Goal: Task Accomplishment & Management: Use online tool/utility

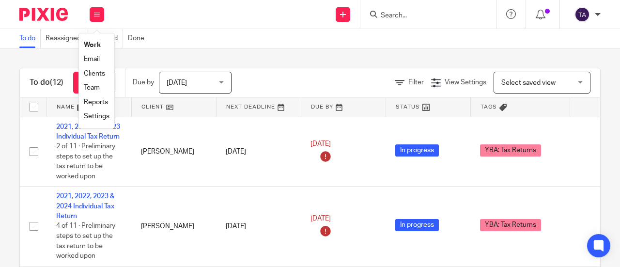
click at [96, 61] on link "Email" at bounding box center [92, 59] width 16 height 7
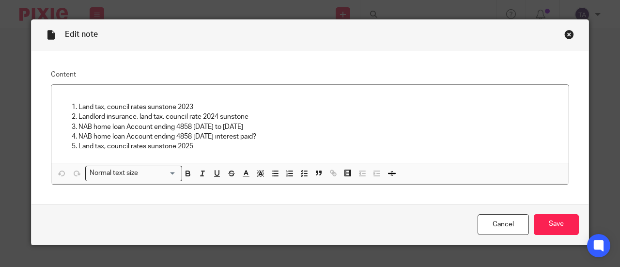
click at [566, 32] on div "Close this dialog window" at bounding box center [569, 35] width 10 height 10
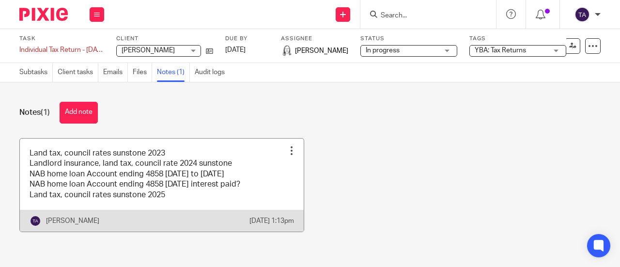
click at [287, 148] on div at bounding box center [292, 151] width 10 height 10
click at [172, 209] on link at bounding box center [162, 185] width 284 height 93
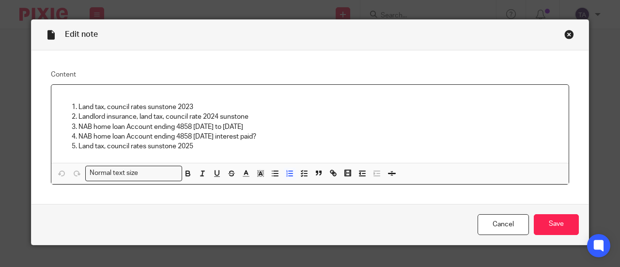
drag, startPoint x: 266, startPoint y: 127, endPoint x: 62, endPoint y: 111, distance: 204.5
click at [62, 111] on ol "Land tax, council rates sunstone 2023 Landlord insurance, land tax, council rat…" at bounding box center [310, 126] width 502 height 49
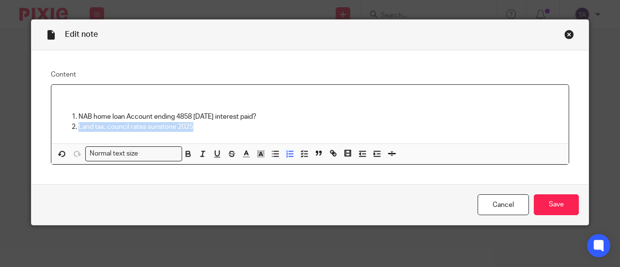
drag, startPoint x: 194, startPoint y: 127, endPoint x: 55, endPoint y: 132, distance: 139.6
click at [55, 132] on div "NAB home loan Account ending 4858 June 2025 interest paid? Land tax, council ra…" at bounding box center [309, 114] width 517 height 59
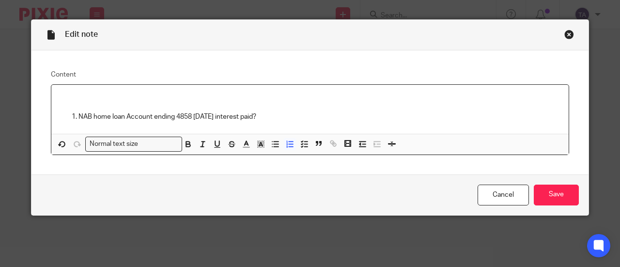
click at [78, 114] on p "NAB home loan Account ending 4858 June 2025 interest paid?" at bounding box center [319, 117] width 482 height 10
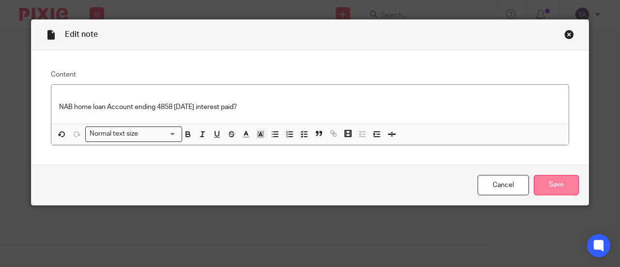
click at [552, 192] on input "Save" at bounding box center [556, 185] width 45 height 21
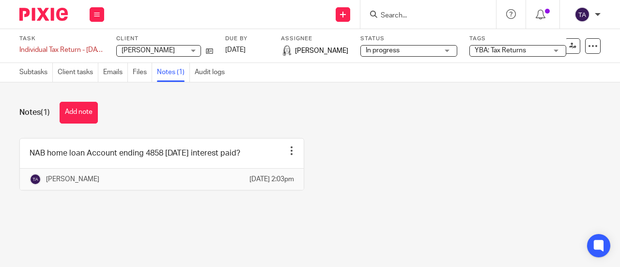
click at [397, 17] on input "Search" at bounding box center [423, 16] width 87 height 9
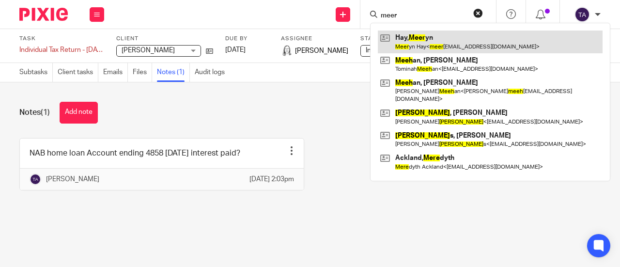
type input "meer"
click at [442, 39] on link at bounding box center [490, 42] width 225 height 22
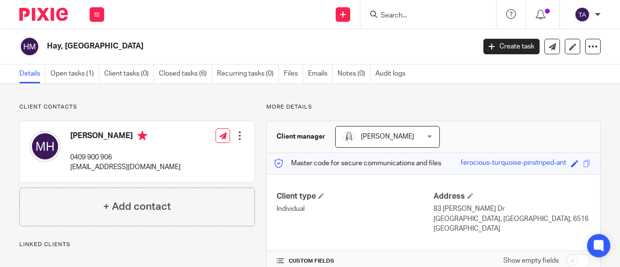
click at [80, 73] on link "Open tasks (1)" at bounding box center [74, 73] width 49 height 19
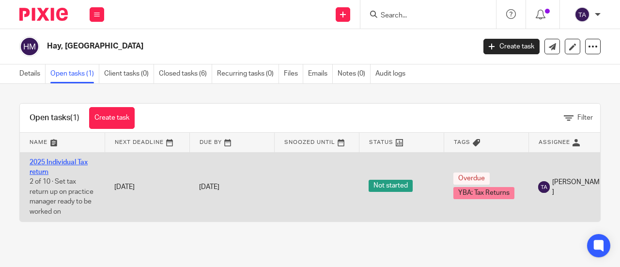
click at [71, 160] on link "2025 Individual Tax return" at bounding box center [59, 167] width 58 height 16
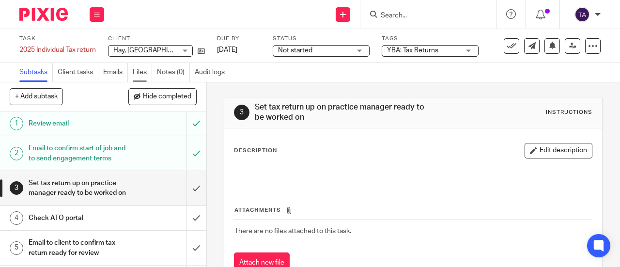
click at [140, 71] on link "Files" at bounding box center [142, 72] width 19 height 19
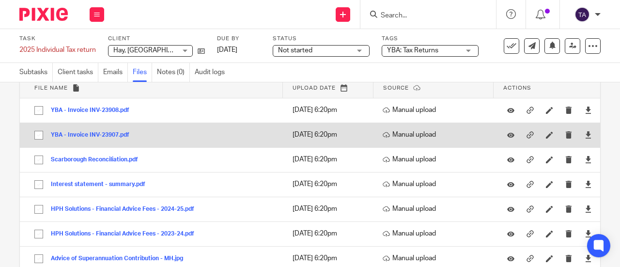
scroll to position [58, 0]
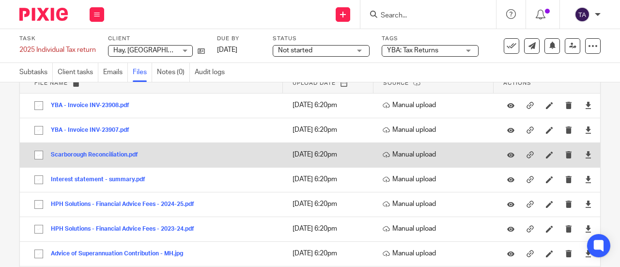
click at [124, 158] on button "Scarborough Reconciliation.pdf" at bounding box center [98, 155] width 94 height 7
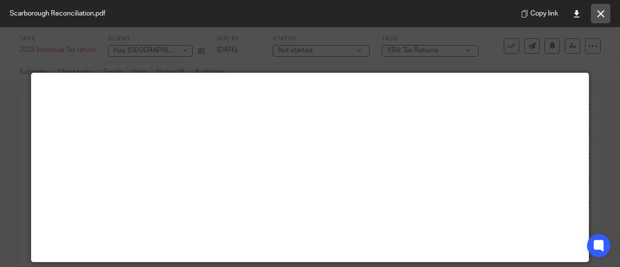
click at [605, 12] on button at bounding box center [600, 13] width 19 height 19
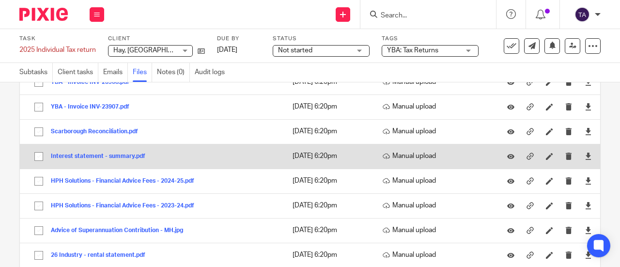
scroll to position [83, 0]
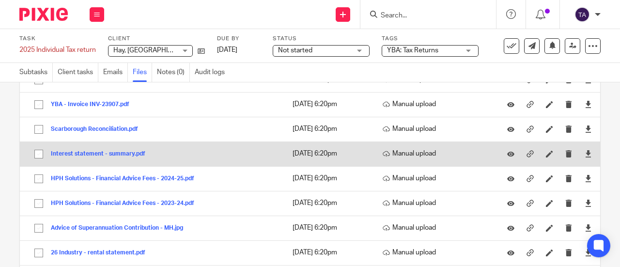
click at [107, 181] on button "HPH Solutions - Financial Advice Fees - 2024-25.pdf" at bounding box center [126, 178] width 151 height 7
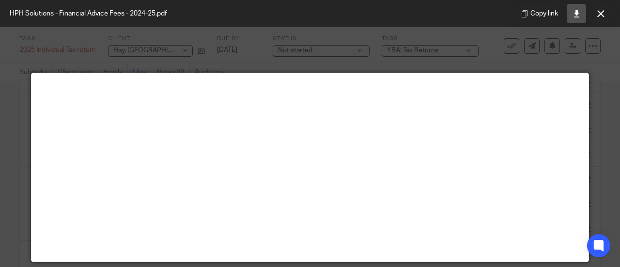
click at [576, 13] on icon at bounding box center [576, 13] width 7 height 7
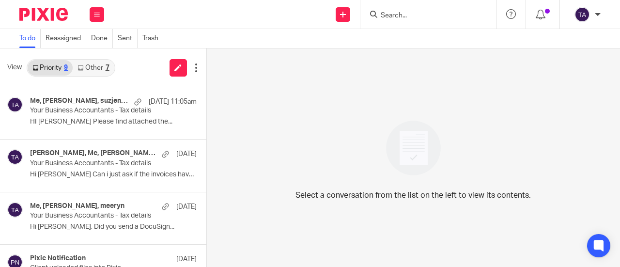
click at [399, 14] on input "Search" at bounding box center [423, 16] width 87 height 9
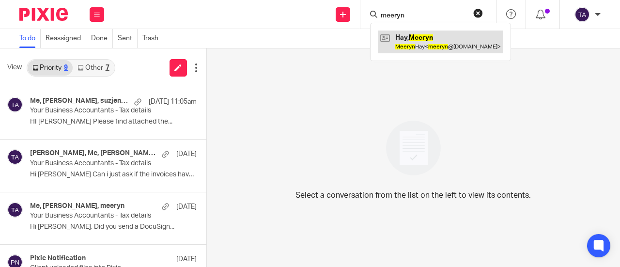
type input "meeryn"
click at [433, 45] on link at bounding box center [440, 42] width 125 height 22
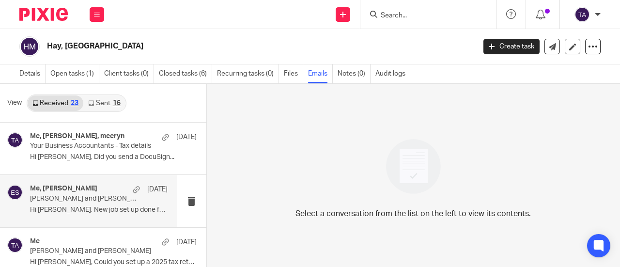
click at [102, 214] on p "Hi Eleanor, New job set up done for both for..." at bounding box center [99, 210] width 138 height 8
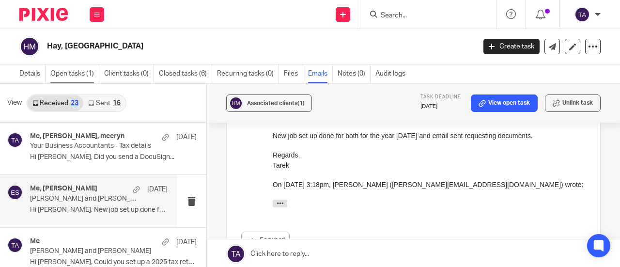
click at [74, 70] on link "Open tasks (1)" at bounding box center [74, 73] width 49 height 19
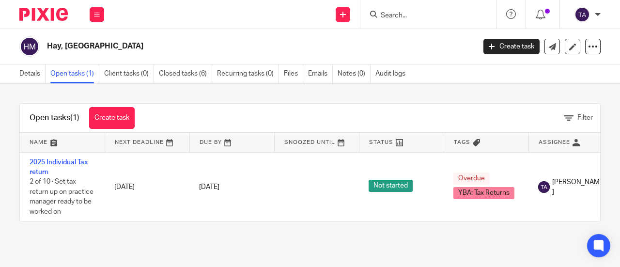
click at [396, 16] on input "Search" at bounding box center [423, 16] width 87 height 9
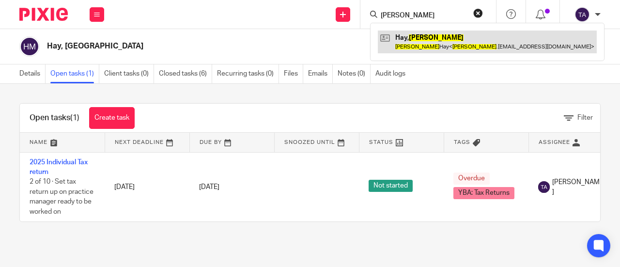
type input "[PERSON_NAME]"
click at [451, 41] on link at bounding box center [487, 42] width 219 height 22
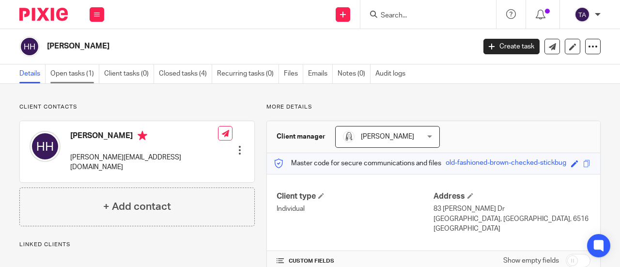
click at [87, 75] on link "Open tasks (1)" at bounding box center [74, 73] width 49 height 19
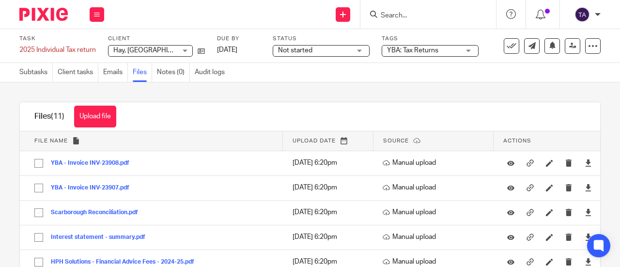
scroll to position [65, 0]
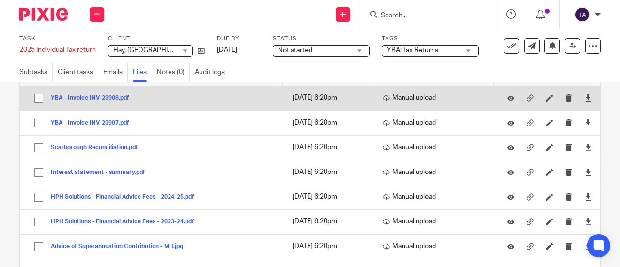
click at [98, 100] on button "YBA - Invoice INV-23908.pdf" at bounding box center [94, 98] width 86 height 7
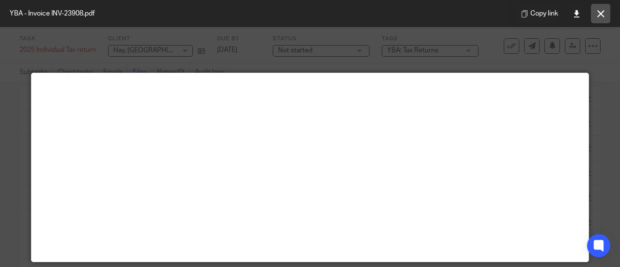
click at [602, 15] on icon at bounding box center [600, 13] width 7 height 7
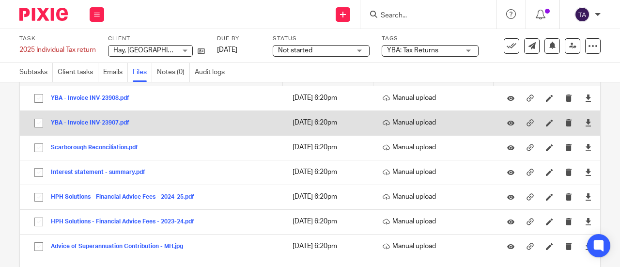
click at [115, 121] on button "YBA - Invoice INV-23907.pdf" at bounding box center [94, 123] width 86 height 7
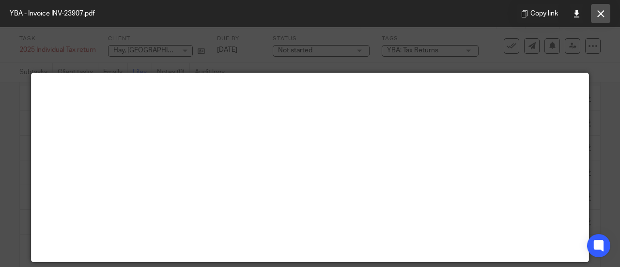
click at [602, 13] on icon at bounding box center [600, 13] width 7 height 7
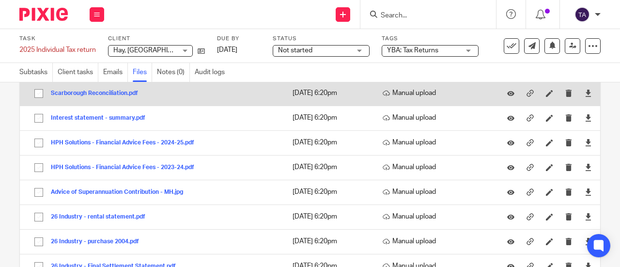
scroll to position [120, 0]
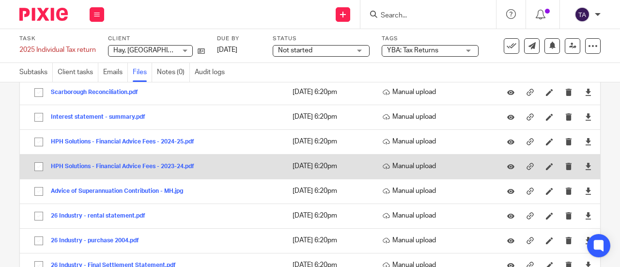
click at [170, 166] on button "HPH Solutions - Financial Advice Fees - 2023-24.pdf" at bounding box center [126, 166] width 151 height 7
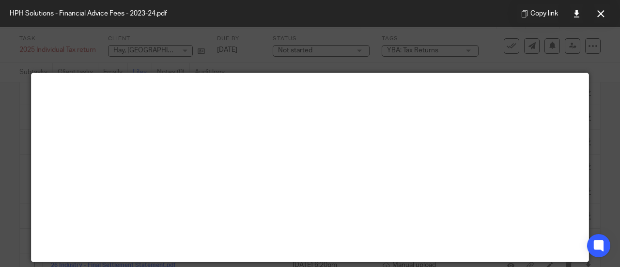
scroll to position [68, 0]
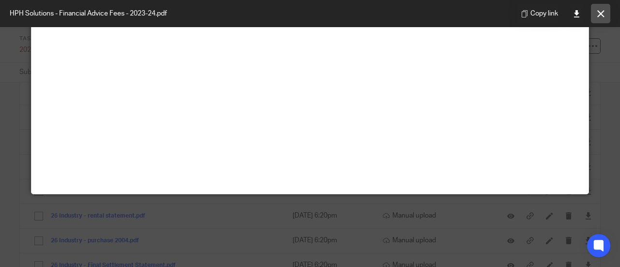
click at [598, 16] on icon at bounding box center [600, 13] width 7 height 7
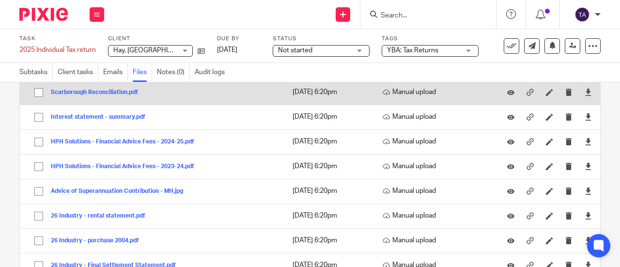
scroll to position [42, 0]
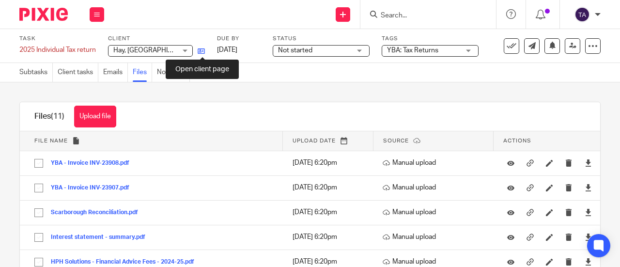
click at [201, 49] on icon at bounding box center [201, 50] width 7 height 7
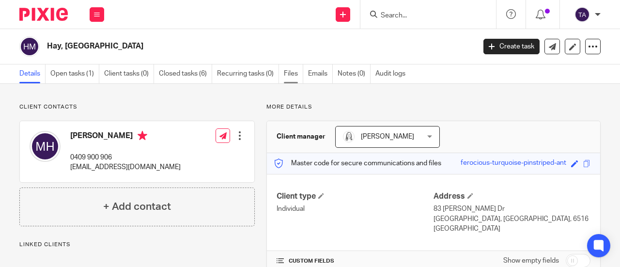
drag, startPoint x: 0, startPoint y: 0, endPoint x: 294, endPoint y: 74, distance: 303.0
click at [294, 74] on link "Files" at bounding box center [293, 73] width 19 height 19
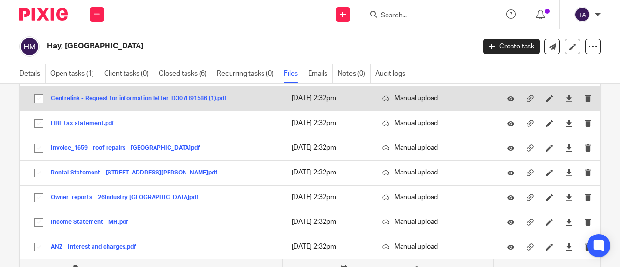
scroll to position [567, 0]
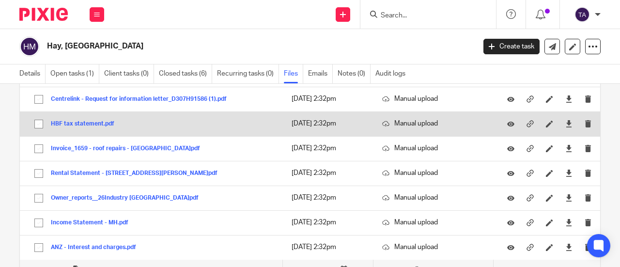
click at [101, 124] on button "HBF tax statement.pdf" at bounding box center [86, 124] width 71 height 7
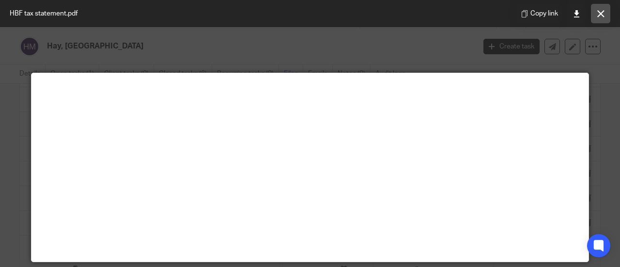
click at [598, 15] on icon at bounding box center [600, 13] width 7 height 7
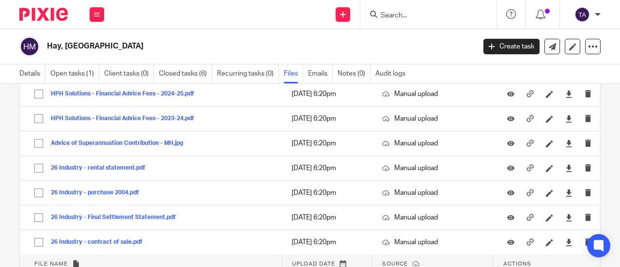
scroll to position [312, 0]
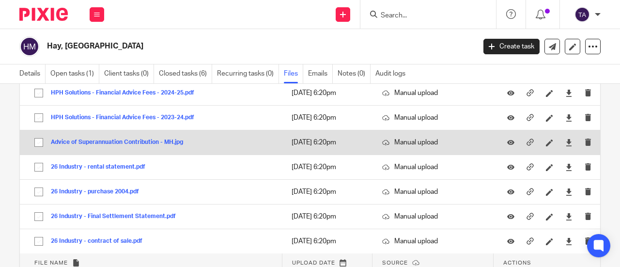
click at [150, 145] on button "Advice of Superannuation Contribution - MH.jpg" at bounding box center [120, 142] width 139 height 7
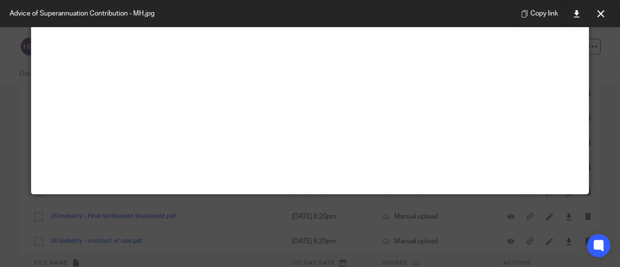
scroll to position [273, 0]
click at [601, 14] on icon at bounding box center [600, 13] width 7 height 7
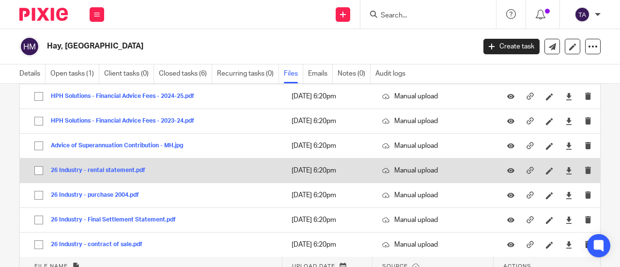
scroll to position [308, 0]
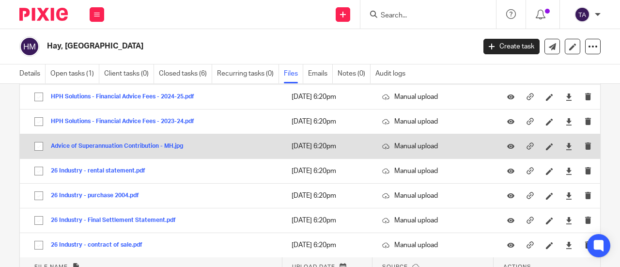
click at [138, 146] on button "Advice of Superannuation Contribution - MH.jpg" at bounding box center [120, 146] width 139 height 7
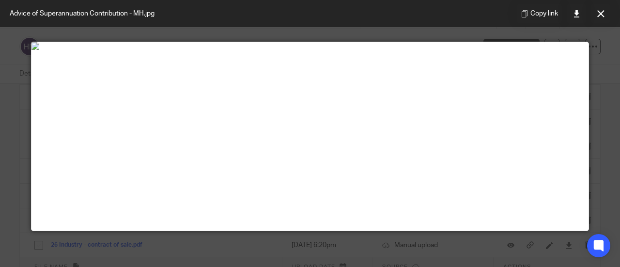
scroll to position [0, 0]
